Goal: Information Seeking & Learning: Learn about a topic

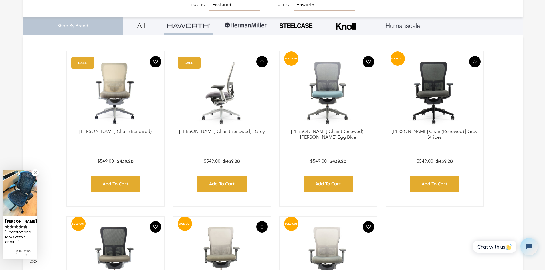
scroll to position [200, 0]
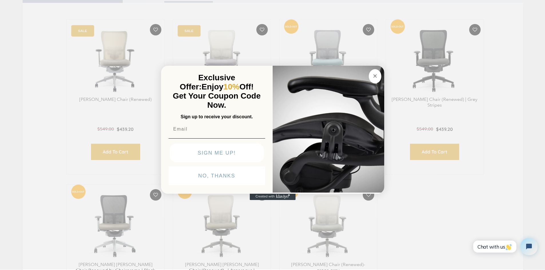
click at [110, 146] on div "Close dialog Exclusive Offer: Enjoy 10% Off! Get Your Coupon Code Now. Sign up …" at bounding box center [272, 134] width 545 height 270
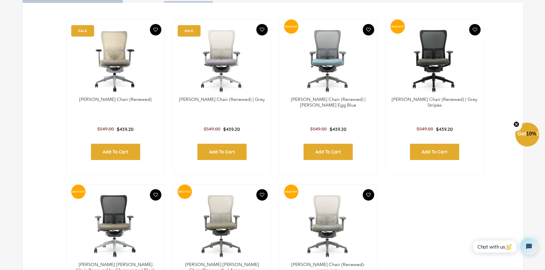
click at [517, 123] on circle "Close teaser" at bounding box center [516, 124] width 5 height 5
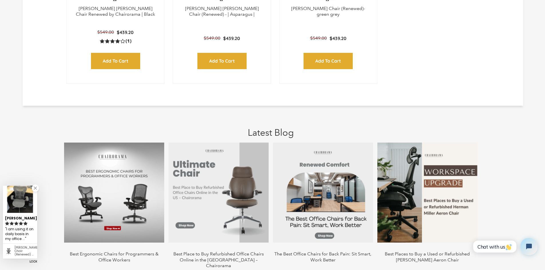
scroll to position [458, 0]
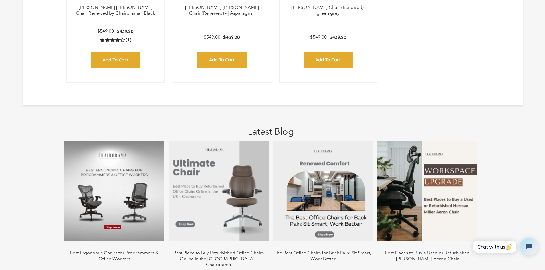
click at [95, 198] on img at bounding box center [114, 192] width 100 height 100
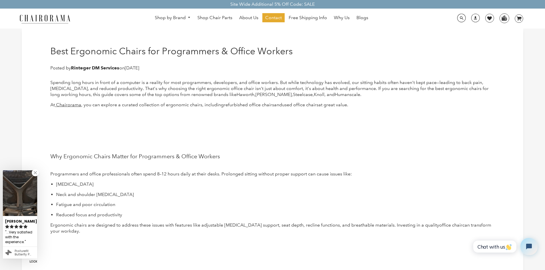
scroll to position [29, 0]
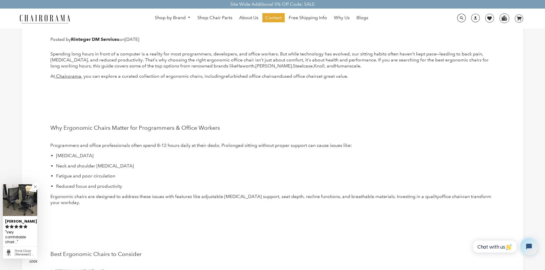
click at [12, 244] on div "Very comfotable chair..." at bounding box center [20, 238] width 30 height 16
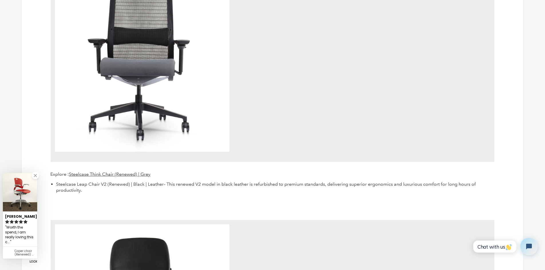
scroll to position [1430, 0]
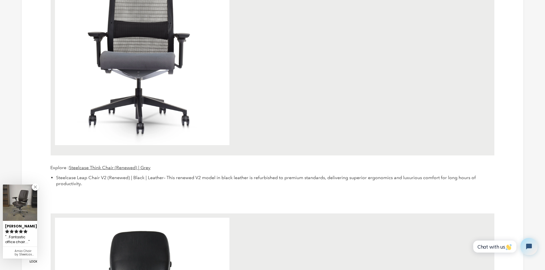
click at [160, 142] on img at bounding box center [142, 58] width 175 height 175
